Goal: Check status

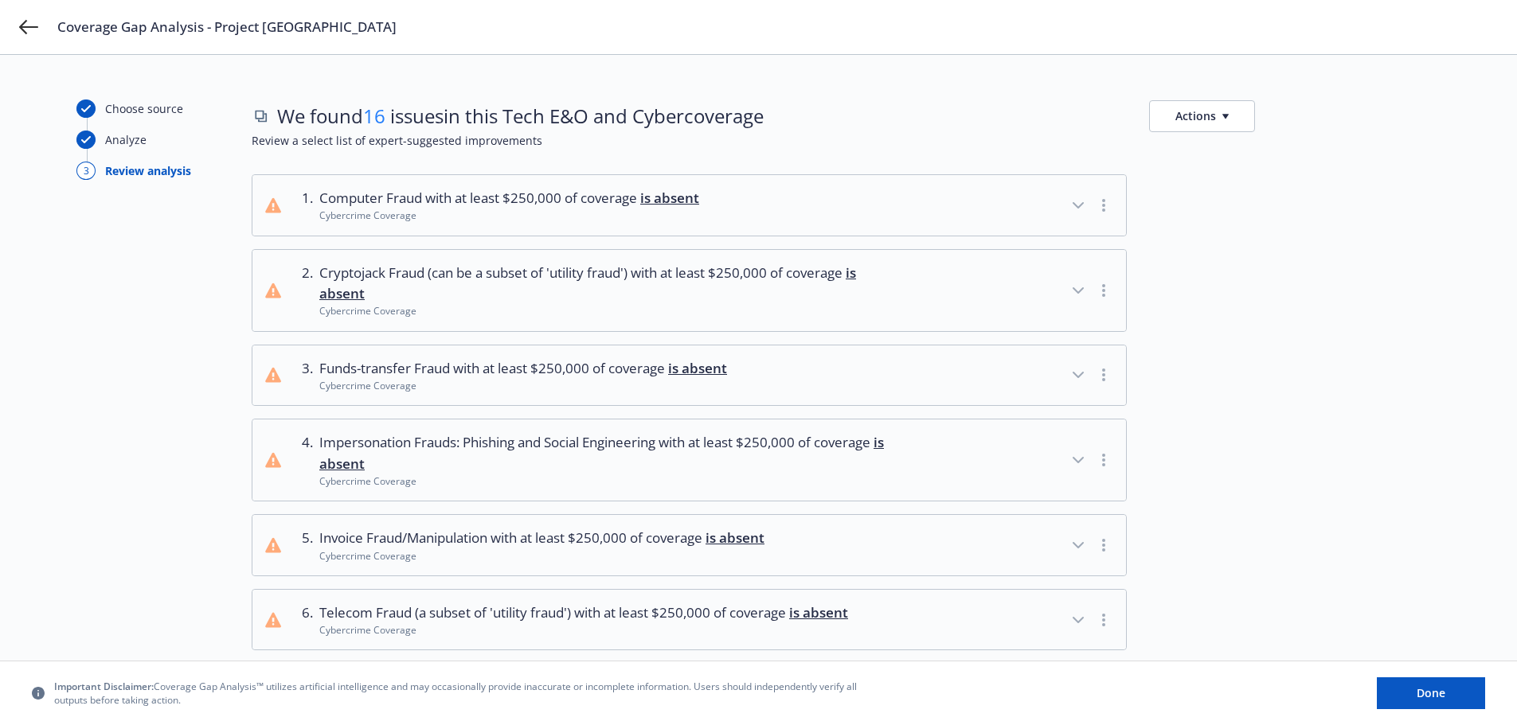
scroll to position [1087, 0]
